Goal: Navigation & Orientation: Find specific page/section

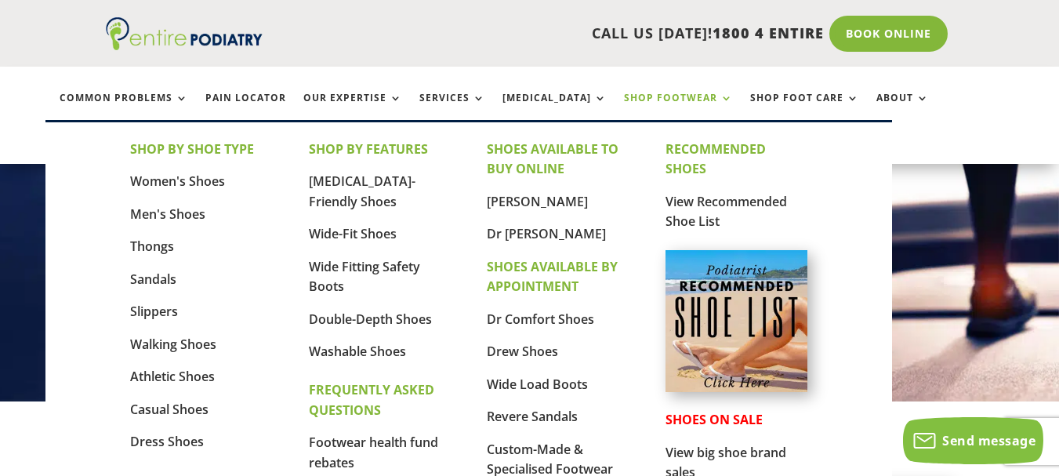
click at [644, 100] on link "Shop Footwear" at bounding box center [678, 109] width 109 height 34
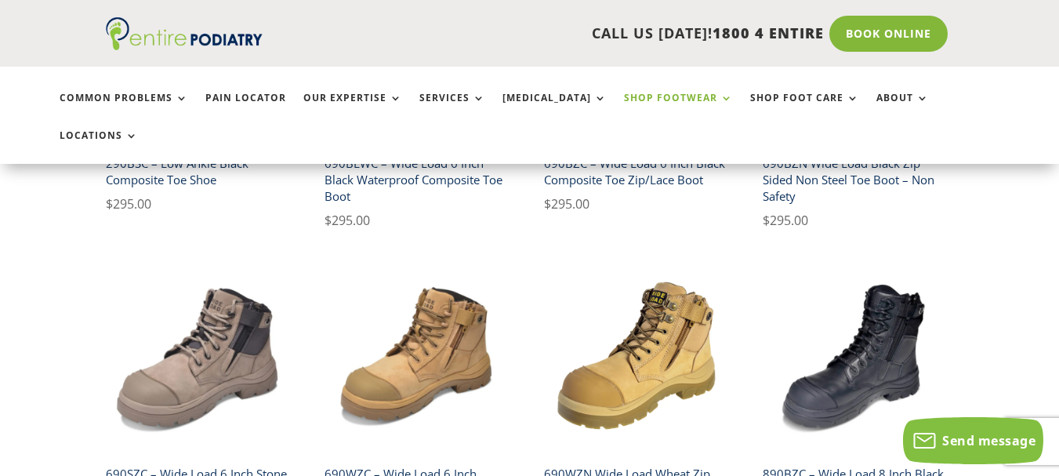
scroll to position [275, 0]
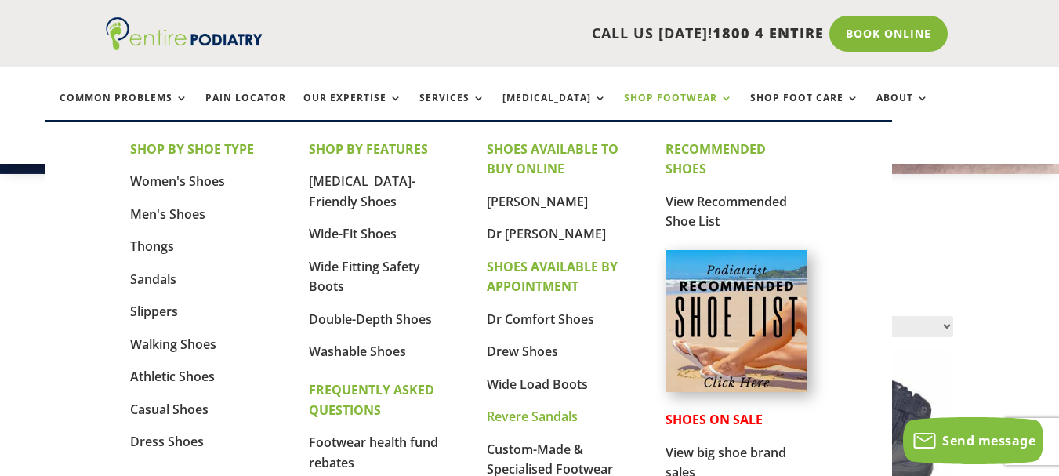
click at [515, 415] on link "Revere Sandals" at bounding box center [532, 416] width 91 height 17
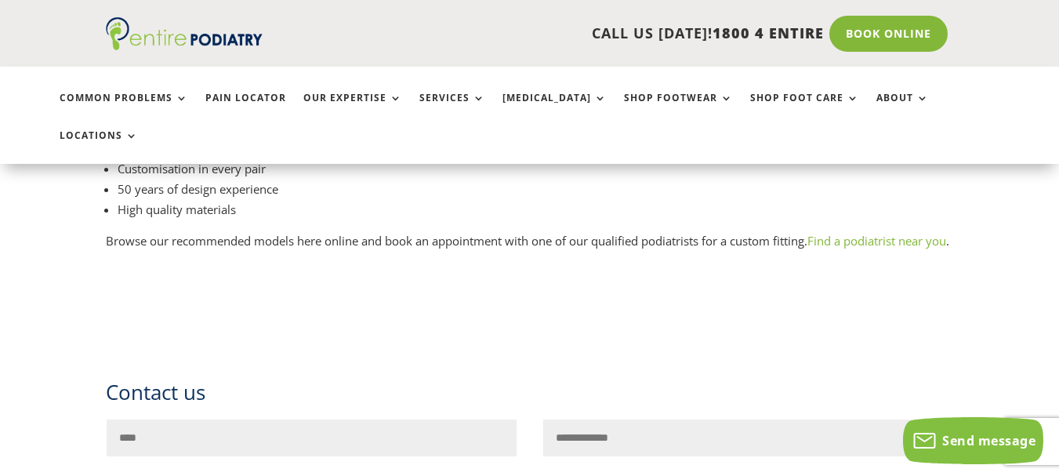
scroll to position [867, 0]
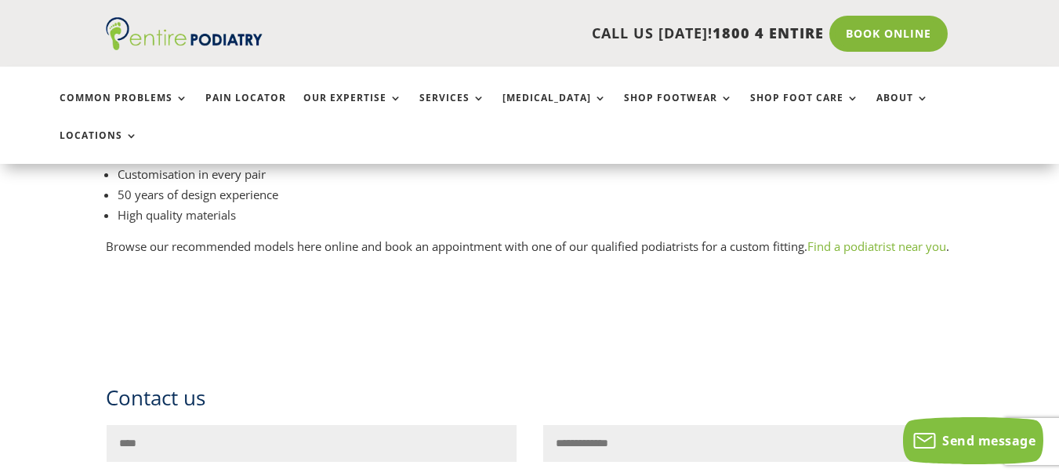
click at [904, 238] on link "Find a podiatrist near you" at bounding box center [876, 246] width 139 height 16
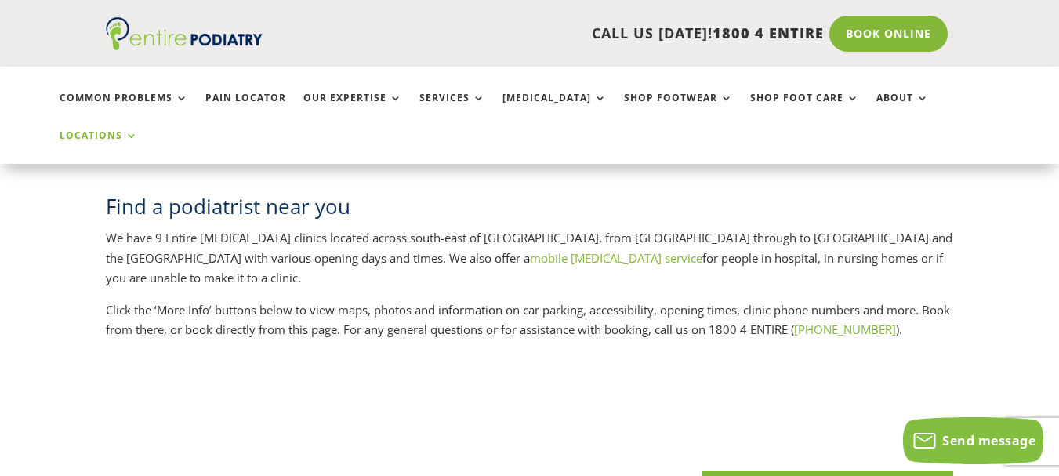
scroll to position [74, 0]
